Goal: Task Accomplishment & Management: Use online tool/utility

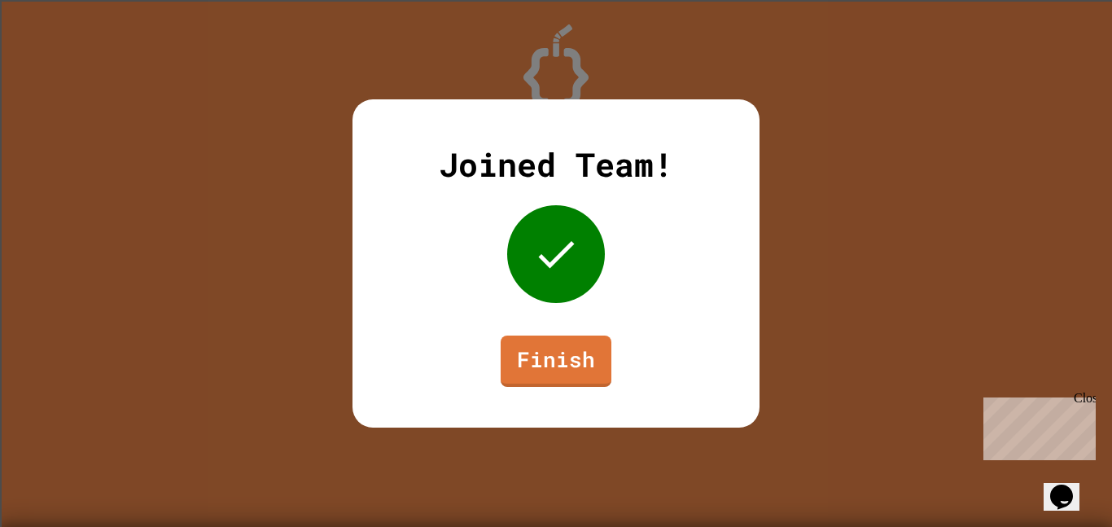
click at [563, 391] on div "Joined Team! Finish" at bounding box center [555, 263] width 407 height 328
click at [541, 374] on link "Finish" at bounding box center [556, 358] width 101 height 54
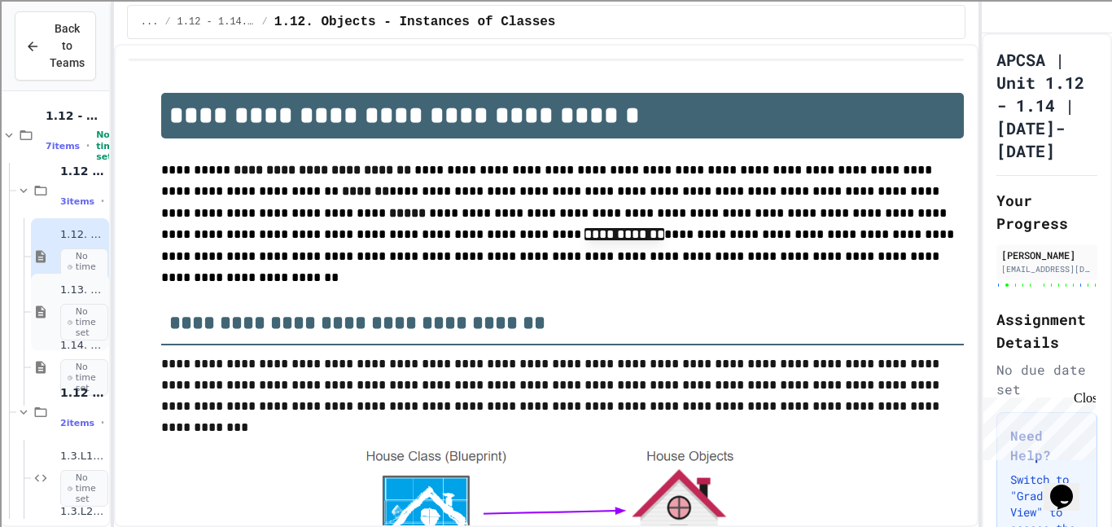
click at [78, 322] on span "No time set" at bounding box center [84, 322] width 48 height 37
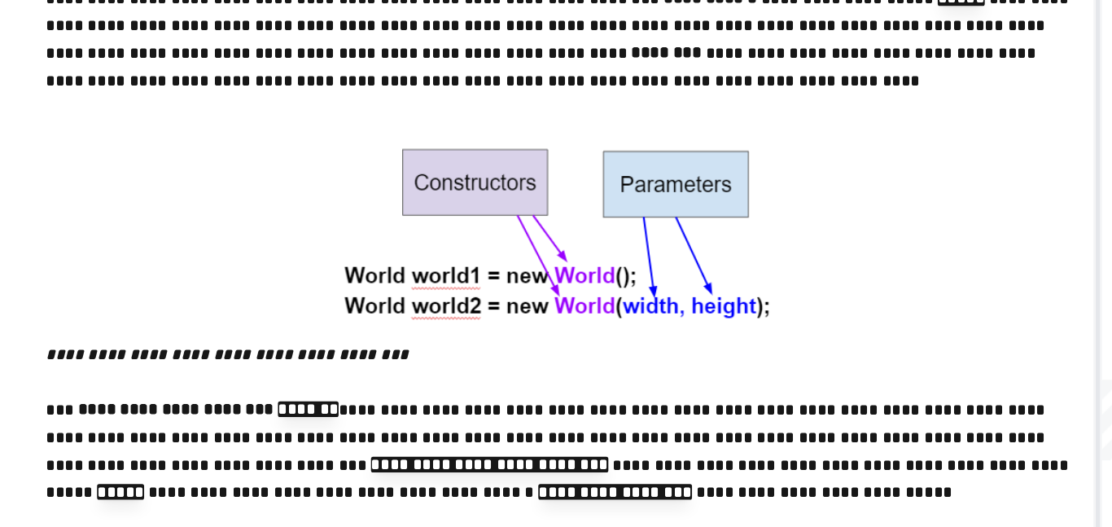
scroll to position [444, 0]
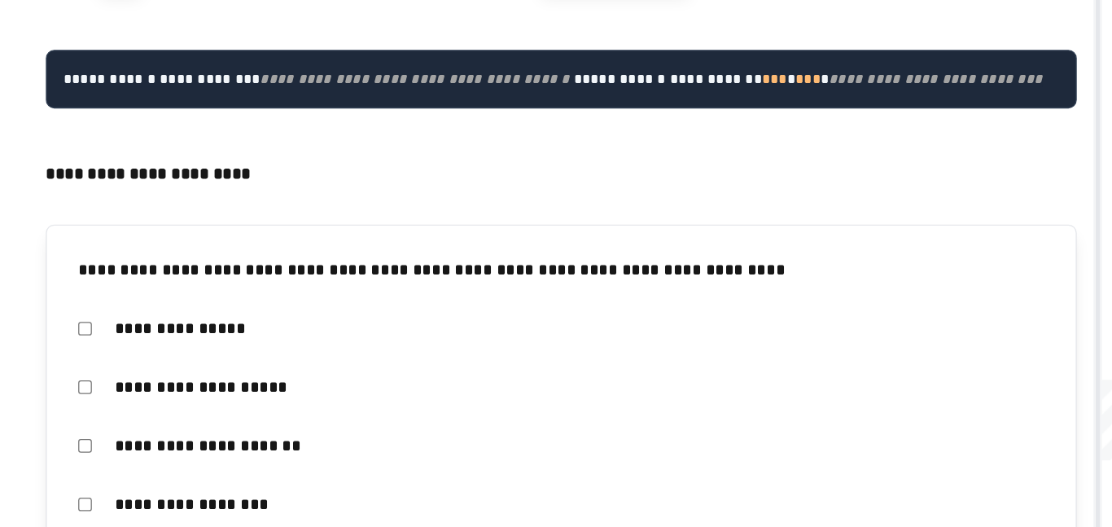
click at [362, 270] on p at bounding box center [562, 259] width 803 height 21
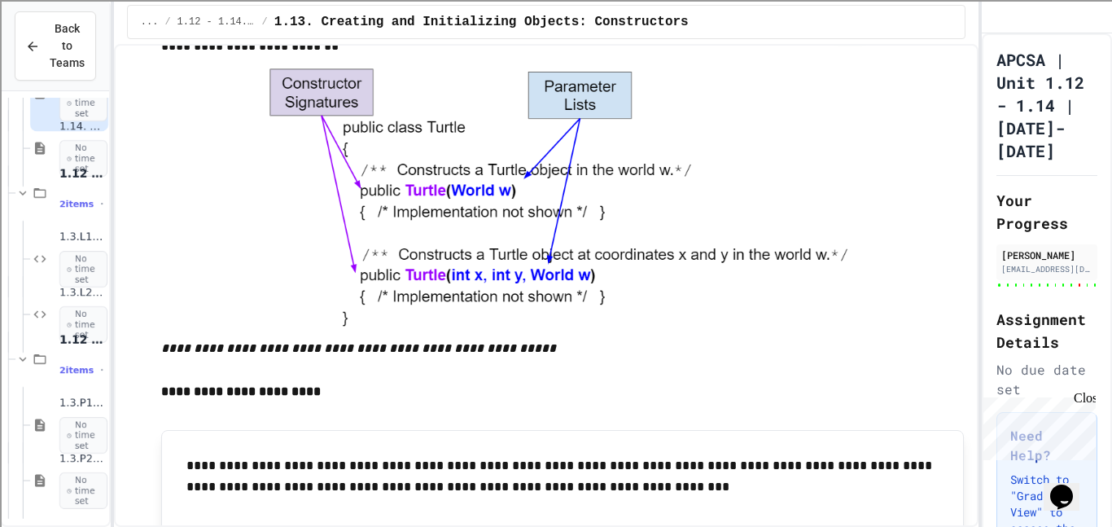
scroll to position [4586, 0]
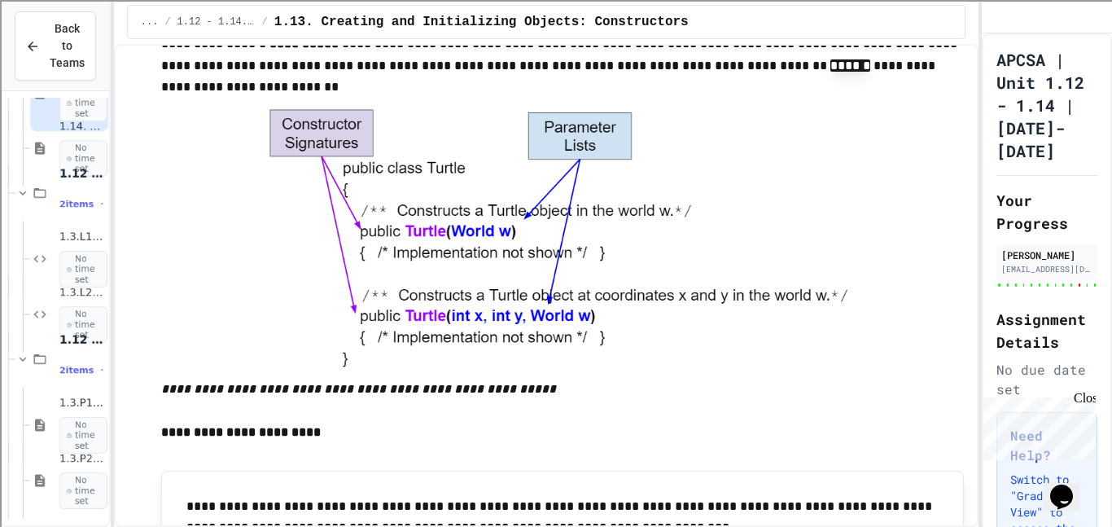
click at [199, 277] on div at bounding box center [562, 239] width 803 height 281
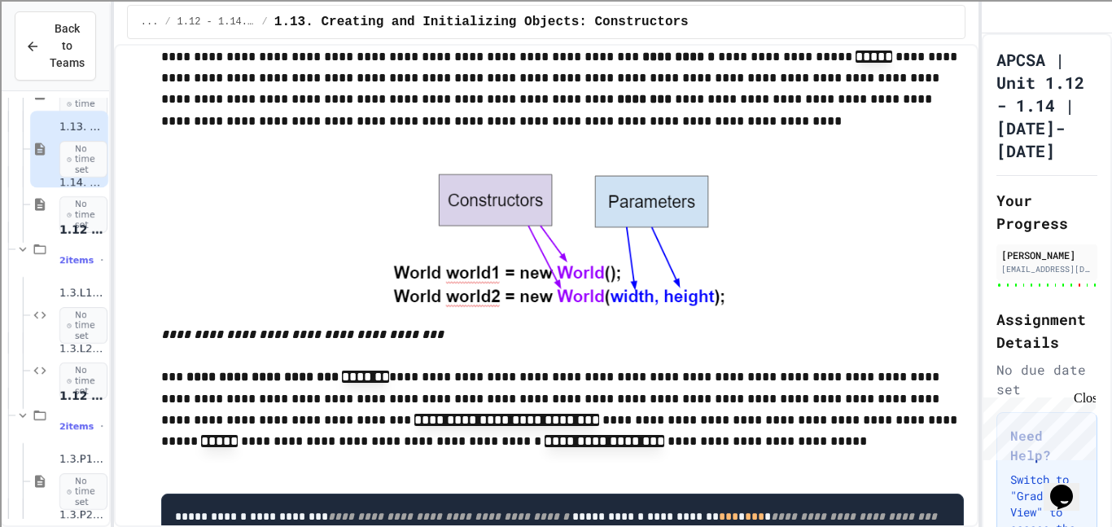
scroll to position [146, 1]
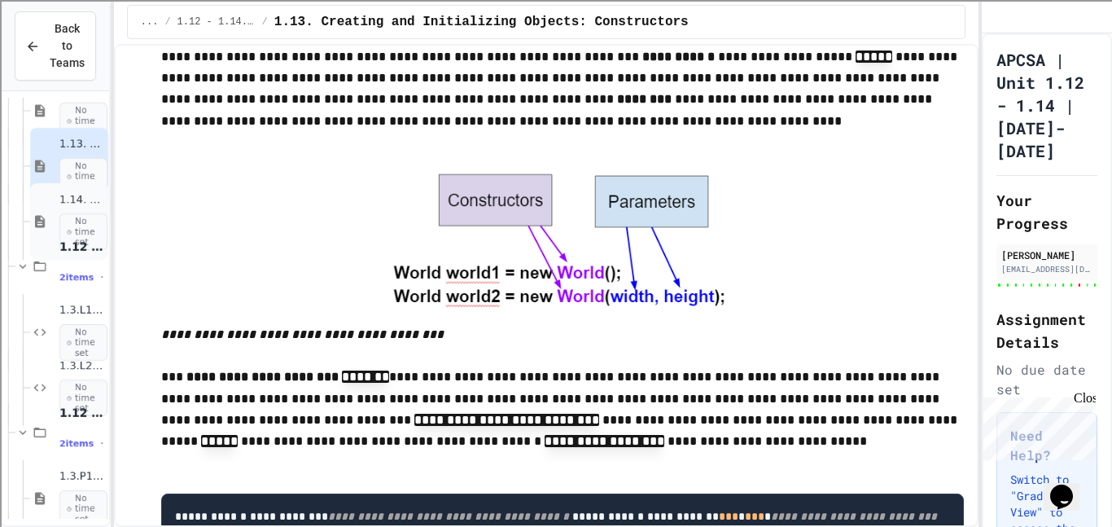
click at [68, 229] on icon at bounding box center [69, 232] width 5 height 10
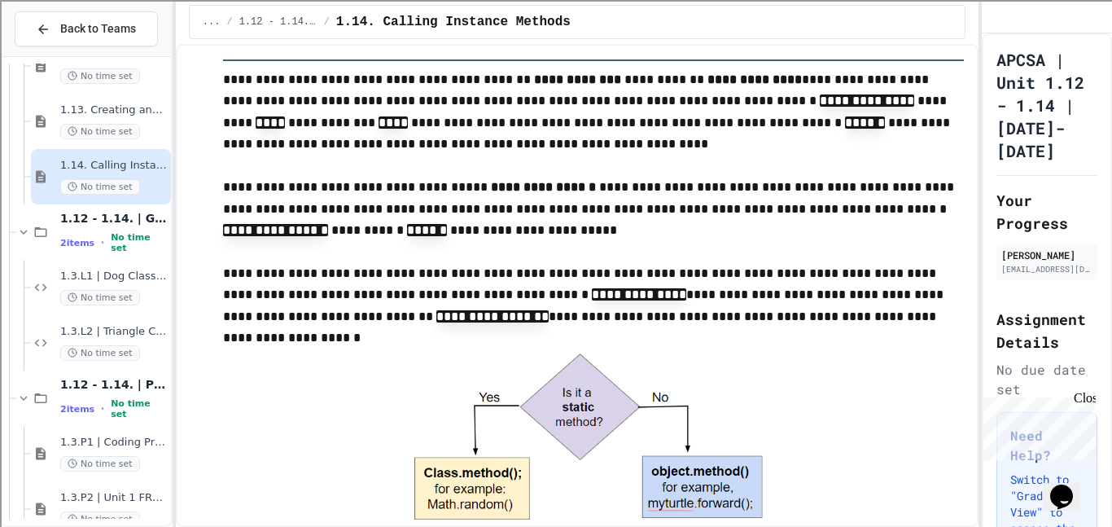
scroll to position [239, 0]
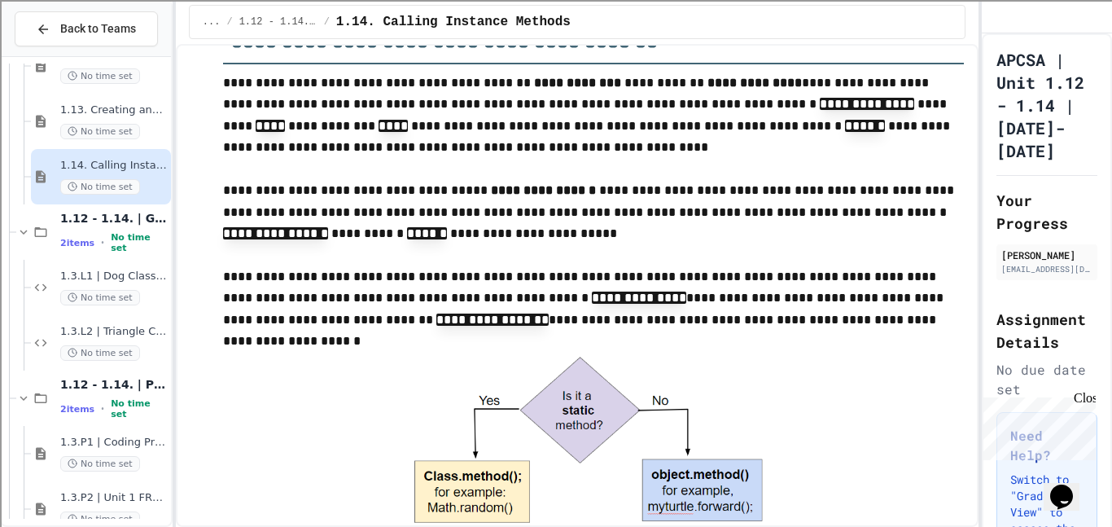
click at [391, 282] on p "**********" at bounding box center [593, 298] width 741 height 65
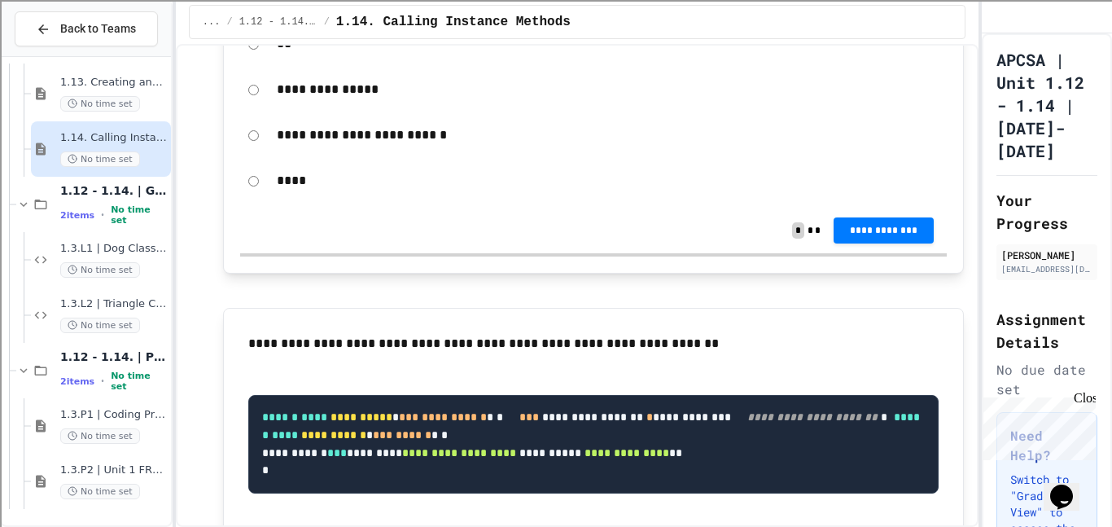
scroll to position [18185, 0]
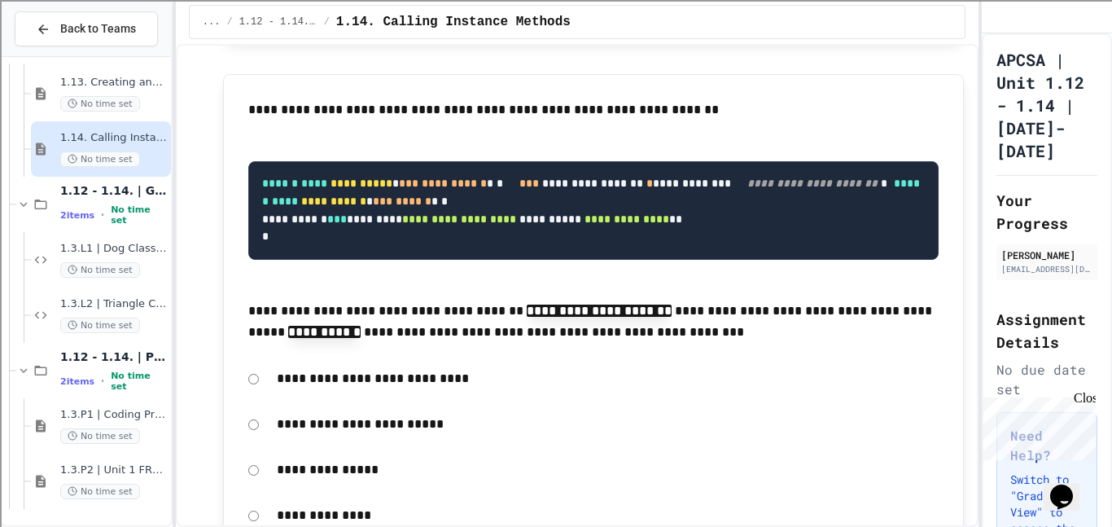
scroll to position [18425, 0]
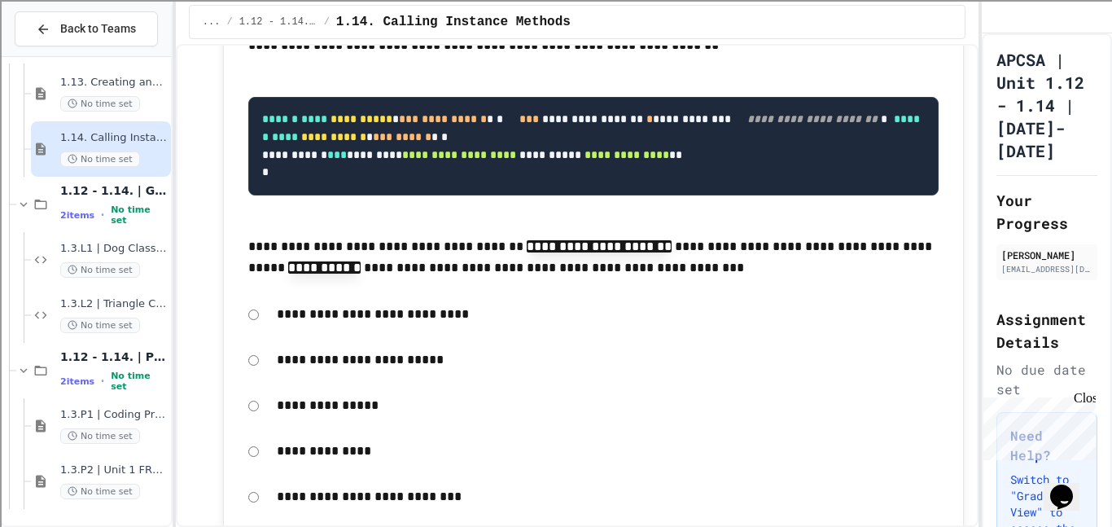
scroll to position [18508, 0]
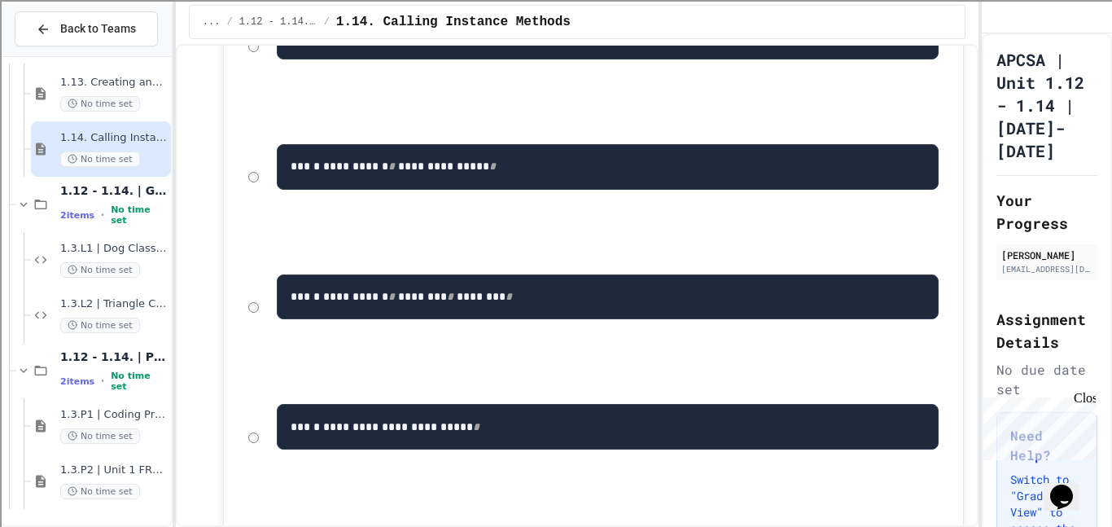
scroll to position [16925, 0]
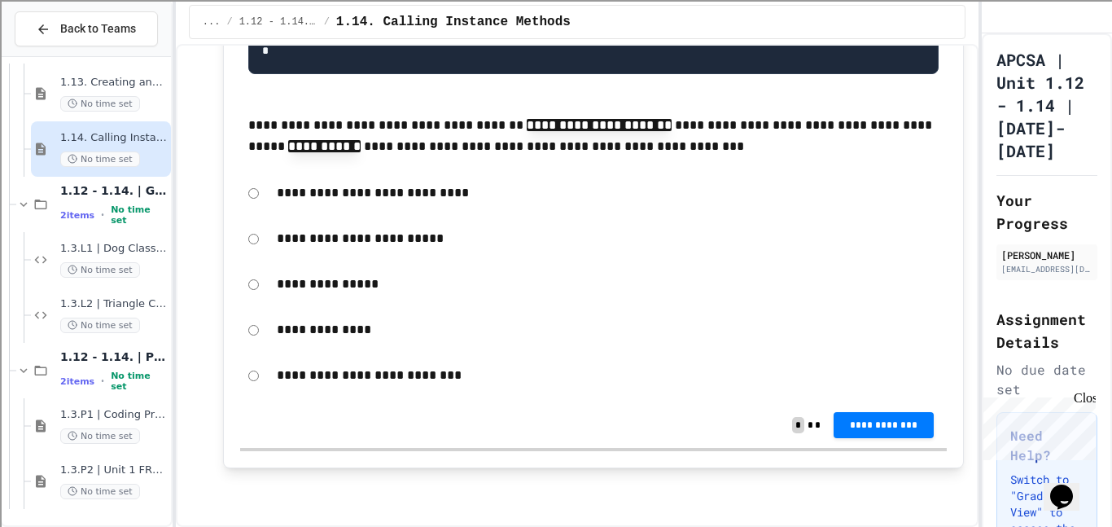
scroll to position [19480, 0]
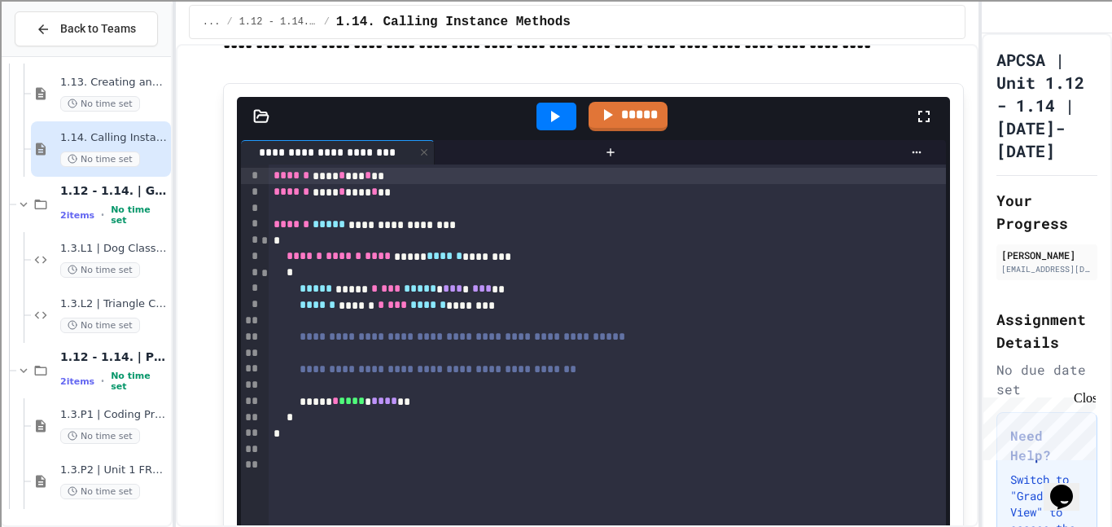
scroll to position [13262, 0]
